Goal: Task Accomplishment & Management: Use online tool/utility

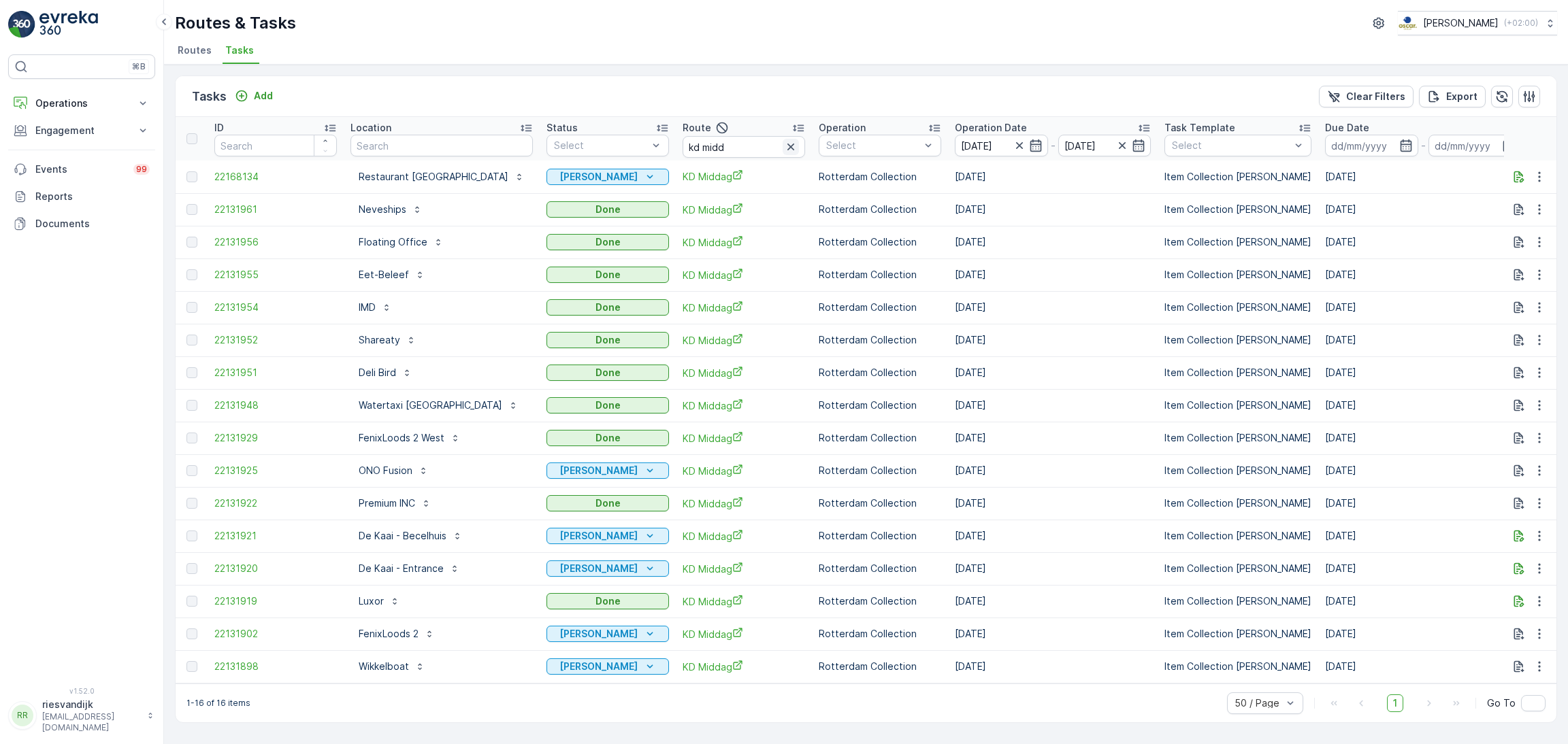
click at [784, 147] on icon "button" at bounding box center [791, 146] width 13 height 13
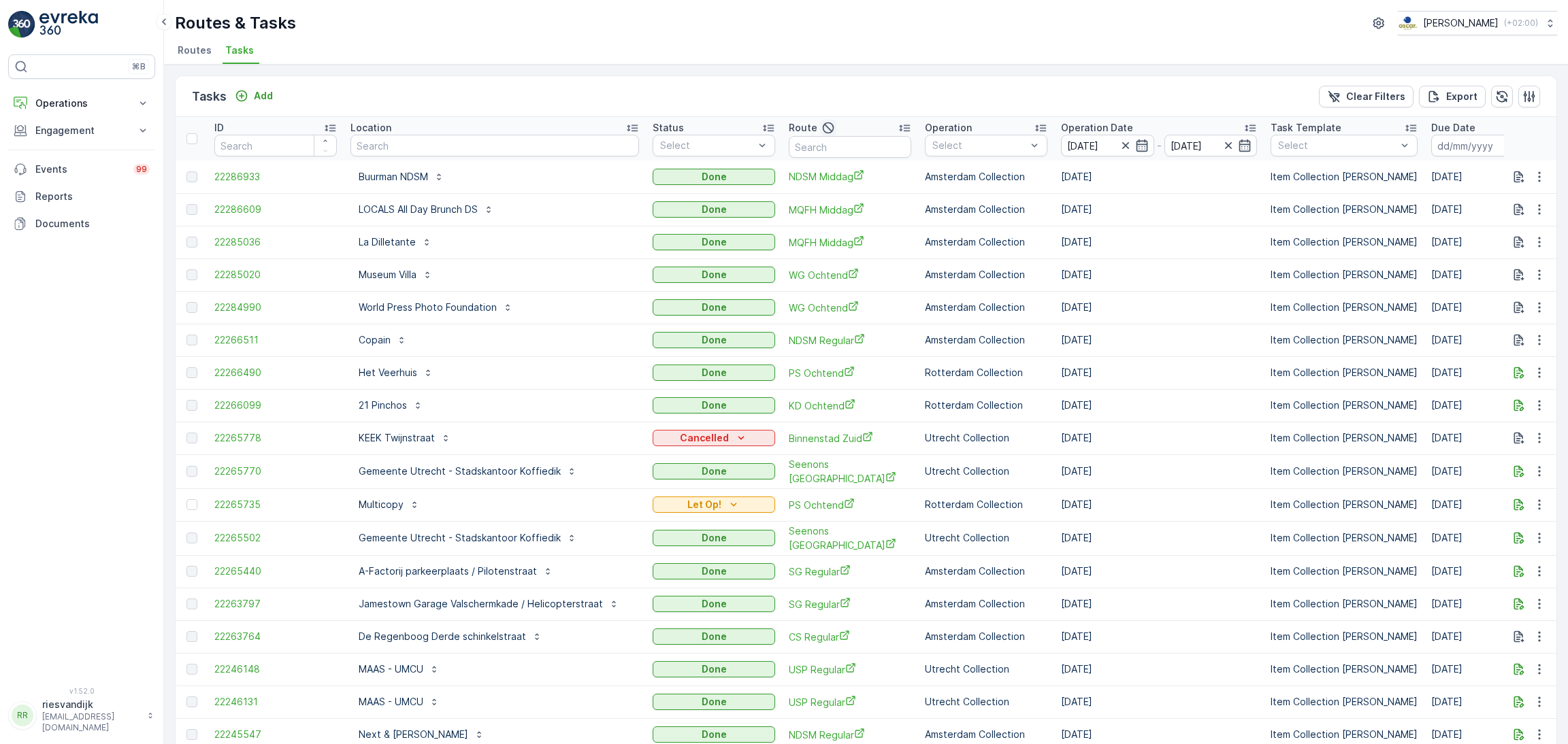
click at [821, 128] on icon "button" at bounding box center [828, 127] width 13 height 13
click at [817, 152] on input "text" at bounding box center [850, 146] width 123 height 22
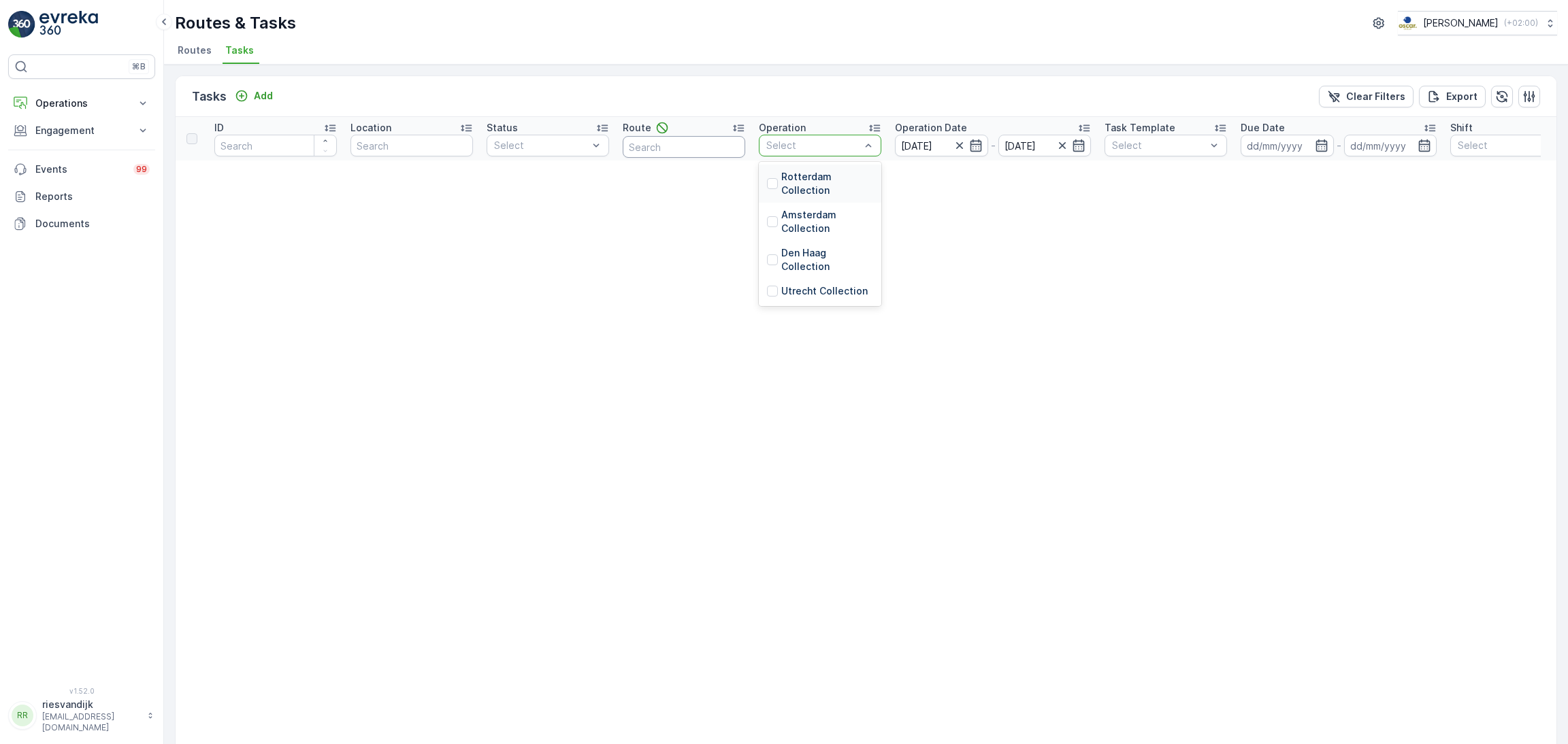
click at [675, 143] on input "text" at bounding box center [683, 146] width 123 height 22
type input "over"
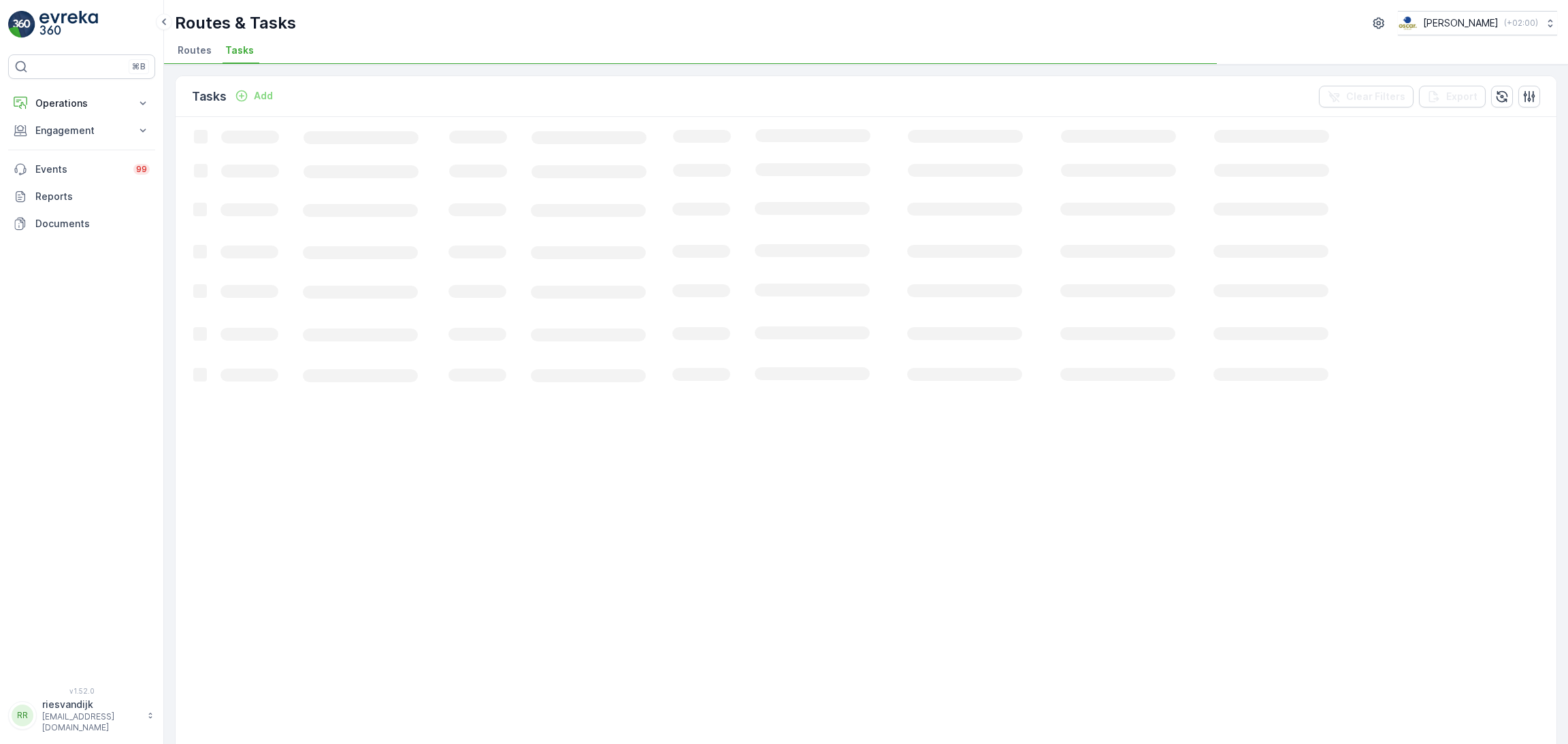
drag, startPoint x: 52, startPoint y: 100, endPoint x: 62, endPoint y: 120, distance: 22.4
click at [54, 99] on p "Operations" at bounding box center [81, 104] width 92 height 13
click at [83, 160] on p "Routes & Tasks" at bounding box center [70, 164] width 70 height 13
click at [239, 52] on span "Tasks" at bounding box center [239, 50] width 29 height 13
